Goal: Download file/media

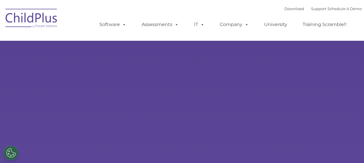
select select "MEDIUM"
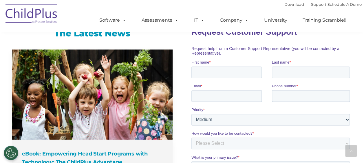
scroll to position [390, 0]
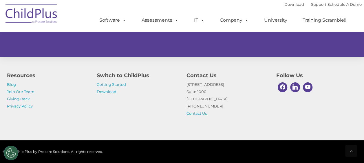
scroll to position [391, 0]
click at [106, 92] on link "Download" at bounding box center [107, 92] width 20 height 5
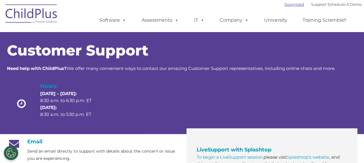
click at [286, 4] on link "Download" at bounding box center [295, 4] width 20 height 5
